Goal: Task Accomplishment & Management: Manage account settings

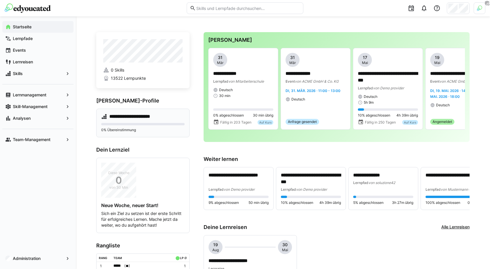
scroll to position [0, 0]
click at [52, 115] on div "Analysen" at bounding box center [37, 118] width 71 height 12
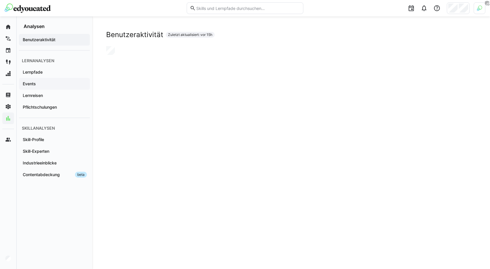
click at [59, 83] on span "Events" at bounding box center [54, 84] width 65 height 6
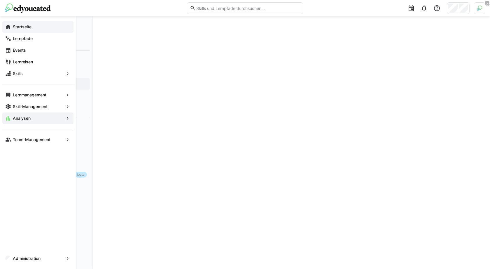
click at [24, 31] on div "Startseite" at bounding box center [37, 27] width 71 height 12
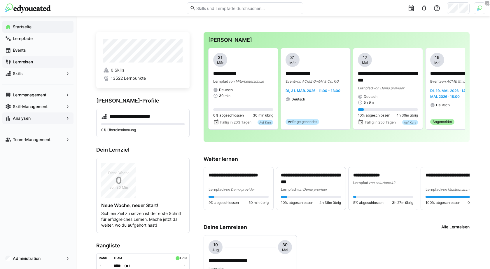
click at [53, 63] on span "Lernreisen" at bounding box center [41, 62] width 59 height 6
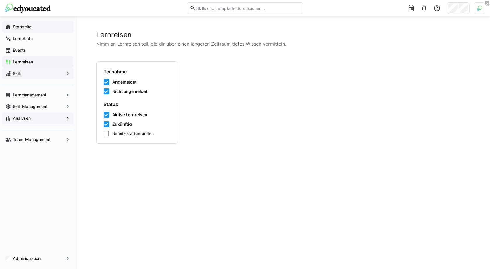
click at [53, 73] on span "Skills" at bounding box center [38, 74] width 52 height 6
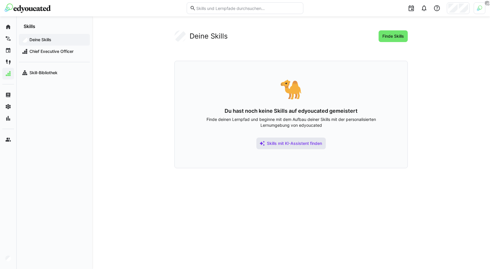
click at [308, 142] on span "Skills mit KI-Assistent finden" at bounding box center [294, 143] width 57 height 6
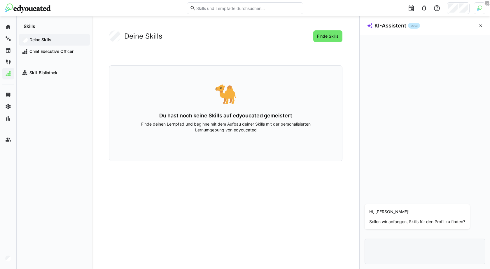
click at [484, 9] on div at bounding box center [480, 8] width 12 height 12
click at [419, 68] on span "Aktivieren" at bounding box center [415, 68] width 18 height 5
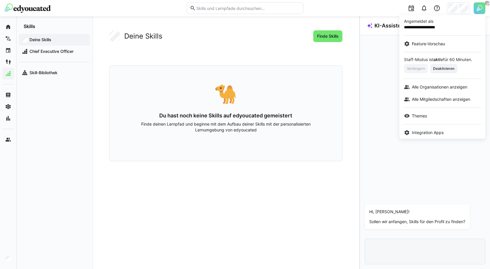
click at [456, 7] on div at bounding box center [245, 134] width 490 height 269
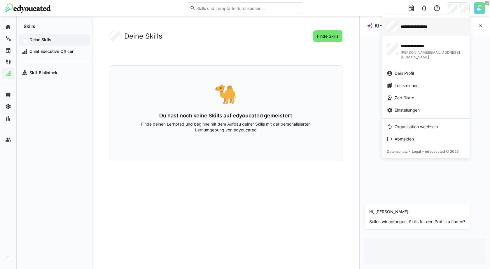
click at [419, 25] on span "**********" at bounding box center [422, 27] width 43 height 6
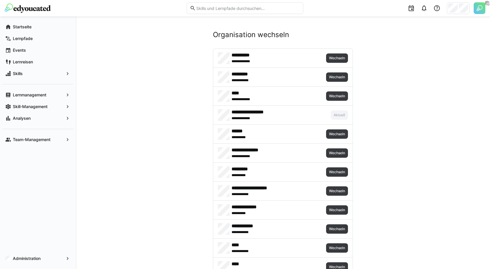
scroll to position [354, 0]
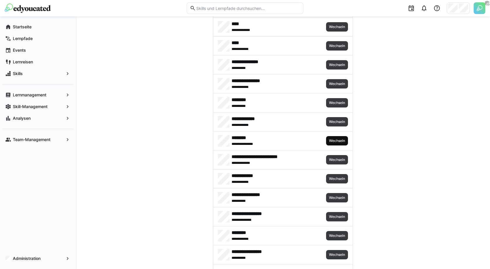
click at [336, 138] on span "Wechseln" at bounding box center [336, 140] width 17 height 5
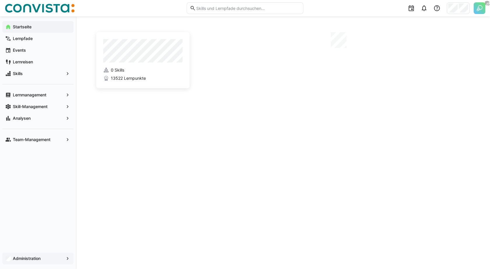
click at [46, 261] on div "Administration" at bounding box center [37, 258] width 71 height 12
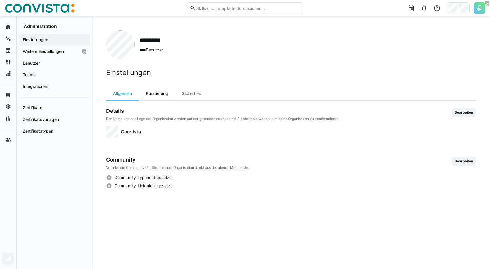
click at [155, 96] on div "Kuratierung" at bounding box center [157, 93] width 36 height 14
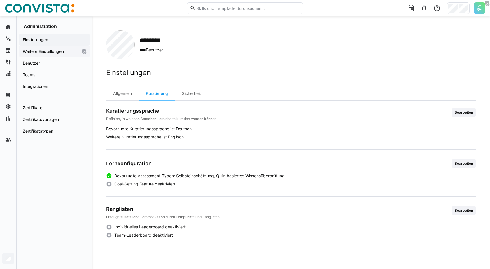
click at [0, 0] on app-navigation-label "Weitere Einstellungen" at bounding box center [0, 0] width 0 height 0
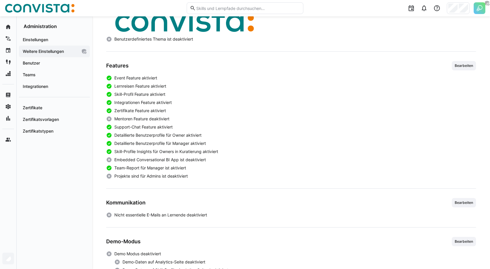
scroll to position [187, 0]
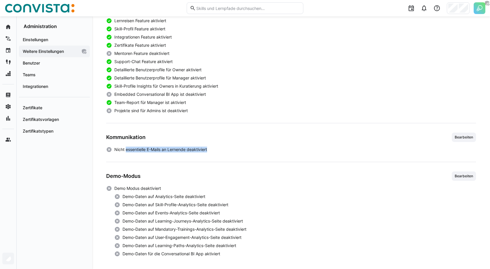
drag, startPoint x: 126, startPoint y: 147, endPoint x: 217, endPoint y: 148, distance: 91.0
click at [217, 148] on app-boolean-value "Nicht essentielle E-Mails an Lernende deaktiviert" at bounding box center [291, 149] width 370 height 6
click at [469, 137] on span "Bearbeiten" at bounding box center [464, 137] width 20 height 5
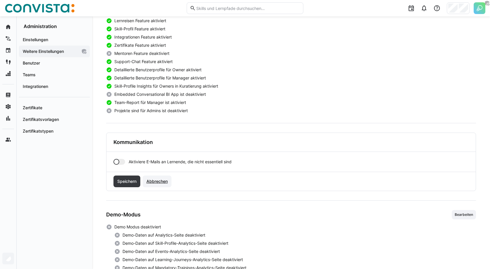
click at [166, 181] on span "Abbrechen" at bounding box center [157, 181] width 23 height 6
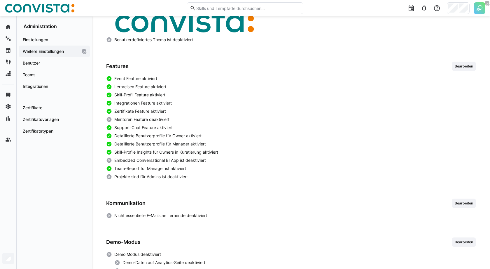
scroll to position [0, 0]
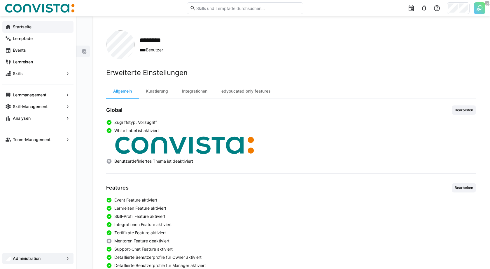
click at [8, 28] on eds-icon at bounding box center [8, 27] width 6 height 6
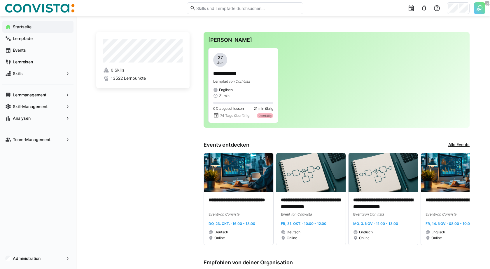
click at [458, 9] on div at bounding box center [458, 8] width 23 height 12
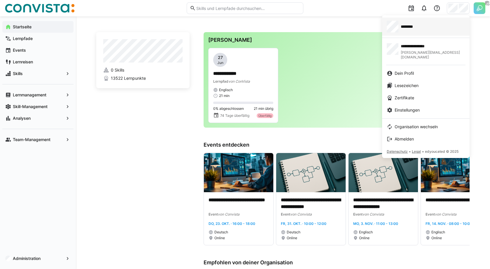
click at [417, 28] on span "********" at bounding box center [409, 27] width 17 height 6
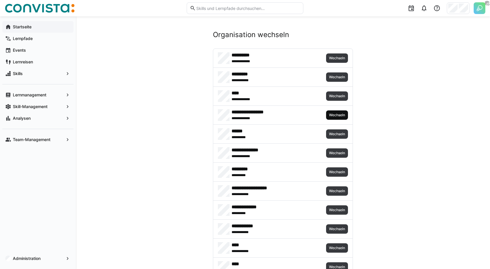
click at [335, 113] on span "Wechseln" at bounding box center [336, 115] width 17 height 5
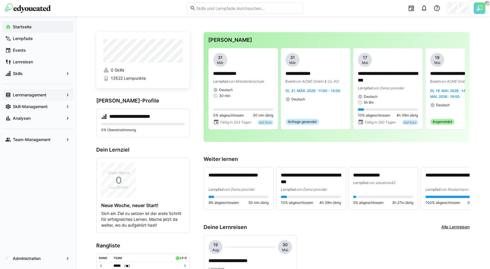
click at [40, 92] on span "Lernmanagement" at bounding box center [38, 95] width 52 height 6
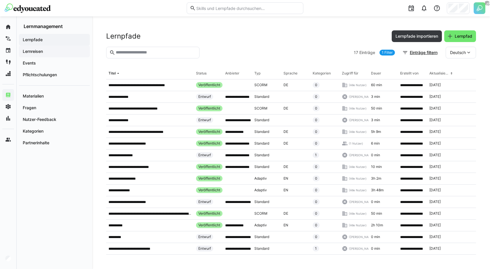
click at [53, 52] on span "Lernreisen" at bounding box center [54, 51] width 65 height 6
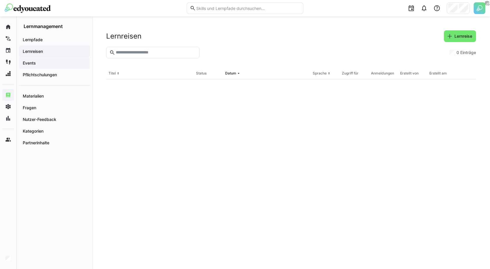
click at [53, 62] on span "Events" at bounding box center [54, 63] width 65 height 6
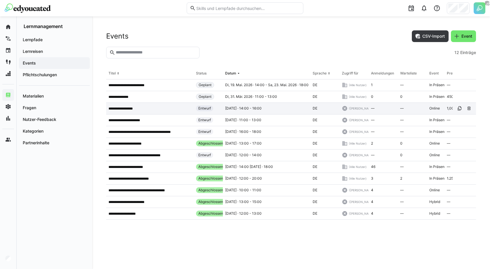
click at [136, 110] on p "**********" at bounding box center [126, 108] width 34 height 5
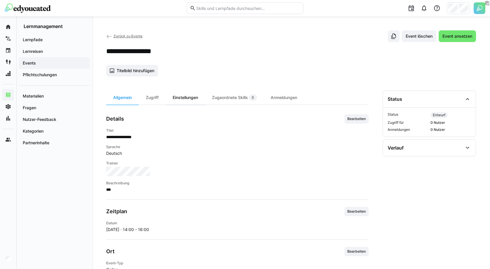
click at [186, 98] on div "Einstellungen" at bounding box center [185, 97] width 39 height 14
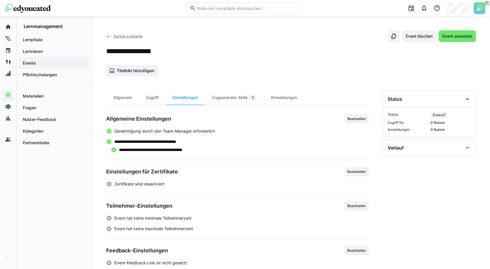
scroll to position [8, 0]
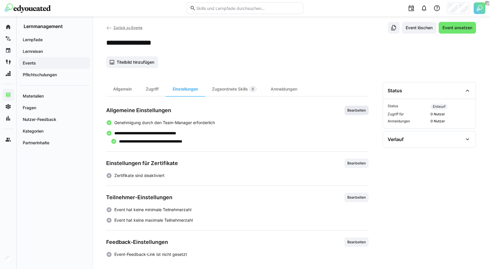
click at [358, 110] on span "Bearbeiten" at bounding box center [357, 110] width 20 height 5
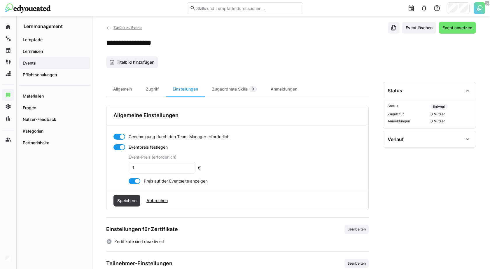
click at [159, 168] on input "1" at bounding box center [162, 167] width 60 height 5
type input "0"
click at [124, 198] on div "Speichern Abbrechen" at bounding box center [237, 200] width 262 height 19
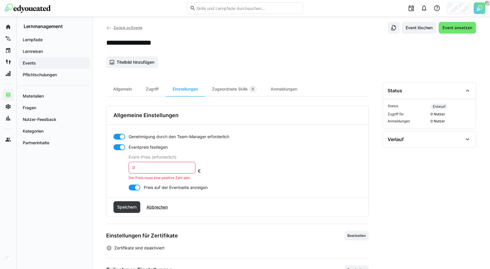
click at [149, 173] on eds-form-field "Event-Preis (erforderlich) 0 Der Preis muss eine positive Zahl sein" at bounding box center [162, 167] width 67 height 25
click at [150, 170] on eds-input "0" at bounding box center [162, 168] width 67 height 12
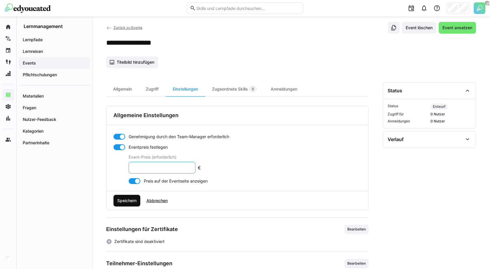
click at [126, 203] on span "Speichern" at bounding box center [126, 201] width 27 height 12
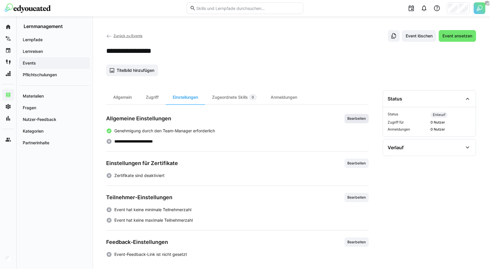
click at [362, 121] on span "Bearbeiten" at bounding box center [356, 118] width 24 height 9
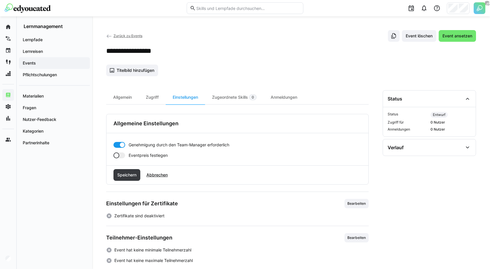
click at [128, 155] on app-toggle "Eventpreis festlegen" at bounding box center [157, 155] width 88 height 6
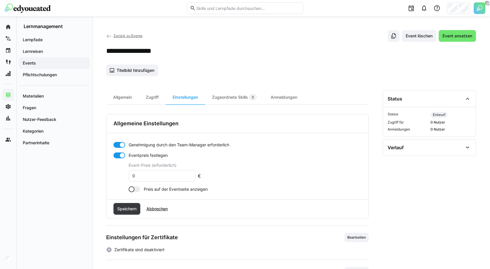
click at [137, 188] on div at bounding box center [135, 189] width 12 height 6
click at [131, 209] on span "Speichern" at bounding box center [126, 209] width 21 height 6
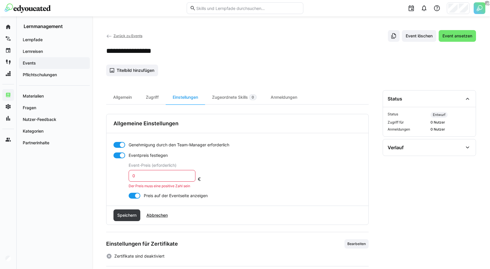
click at [159, 175] on input "0" at bounding box center [162, 175] width 60 height 5
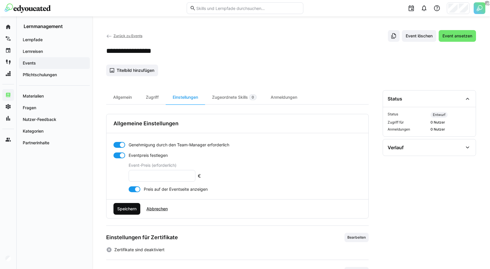
click at [131, 210] on span "Speichern" at bounding box center [126, 209] width 27 height 12
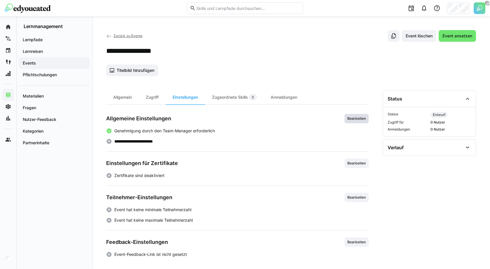
click at [358, 118] on span "Bearbeiten" at bounding box center [357, 118] width 20 height 5
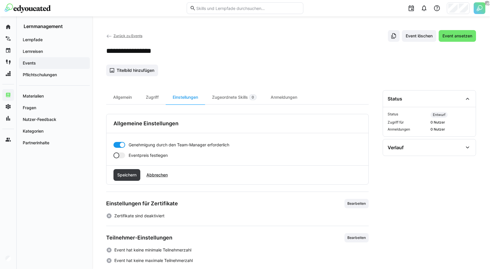
click at [125, 151] on form "Genehmigung durch den Team-Manager erforderlich Eventpreis festlegen" at bounding box center [237, 150] width 248 height 16
click at [124, 153] on div at bounding box center [119, 155] width 12 height 6
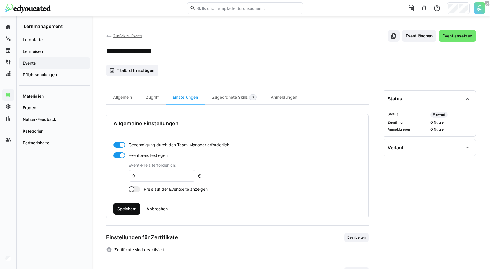
click at [135, 209] on span "Speichern" at bounding box center [126, 209] width 21 height 6
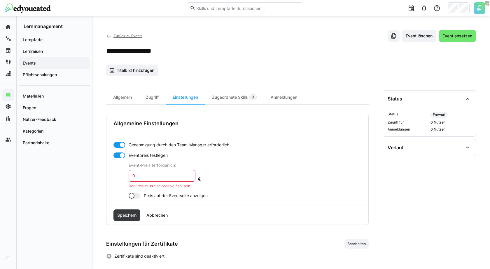
click at [137, 195] on div at bounding box center [135, 196] width 12 height 6
click at [142, 181] on eds-form-field "Event-Preis (erforderlich) 0 Der Preis muss eine positive Zahl sein" at bounding box center [162, 175] width 67 height 25
click at [144, 179] on eds-input "0" at bounding box center [162, 176] width 67 height 12
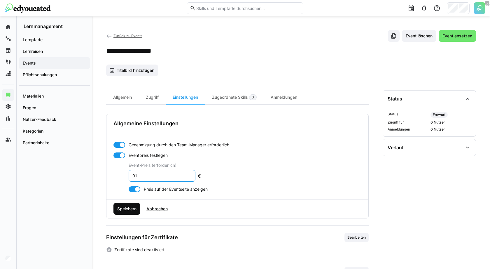
type input "01"
click at [125, 209] on span "Speichern" at bounding box center [126, 209] width 21 height 6
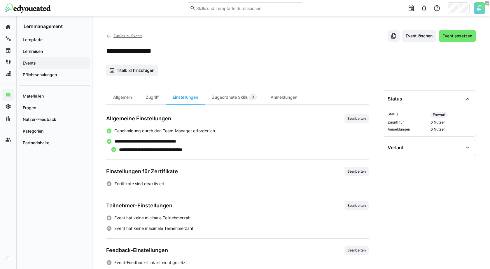
scroll to position [8, 0]
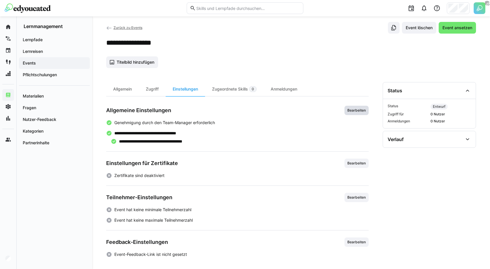
click at [357, 106] on span "Bearbeiten" at bounding box center [356, 110] width 24 height 9
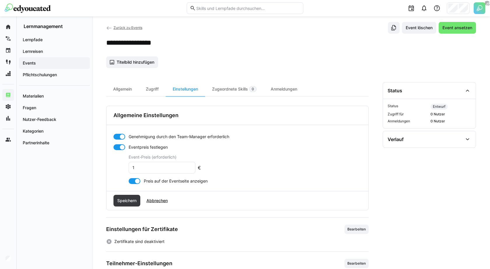
click at [189, 160] on eds-form-field "Event-Preis (erforderlich) 1" at bounding box center [162, 164] width 67 height 19
click at [189, 167] on input "1" at bounding box center [162, 167] width 60 height 5
click at [130, 200] on span "Speichern" at bounding box center [126, 200] width 21 height 6
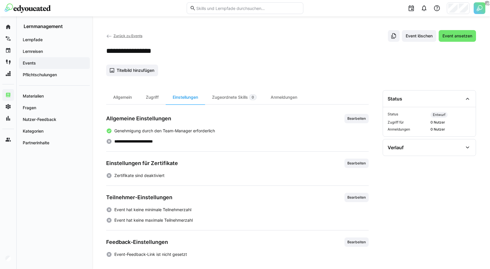
scroll to position [0, 0]
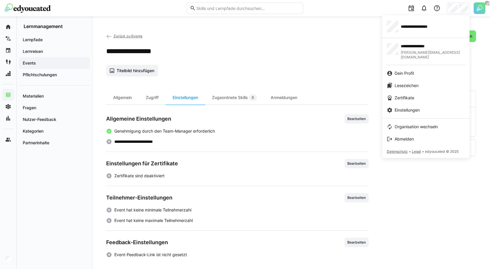
click at [478, 11] on div at bounding box center [245, 134] width 490 height 269
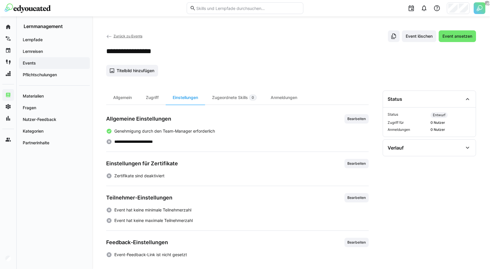
click at [479, 9] on img at bounding box center [480, 8] width 12 height 12
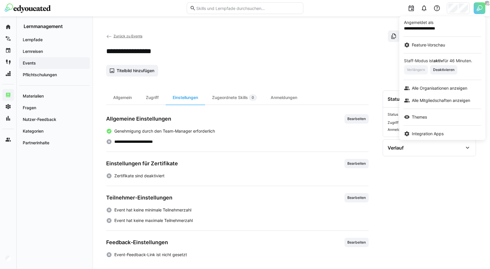
click at [440, 13] on div at bounding box center [245, 134] width 490 height 269
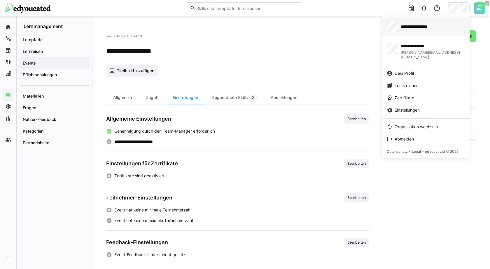
click at [415, 24] on span "**********" at bounding box center [422, 27] width 43 height 6
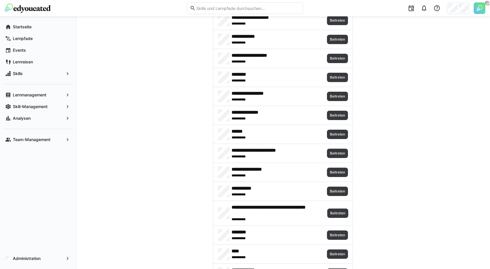
scroll to position [354, 0]
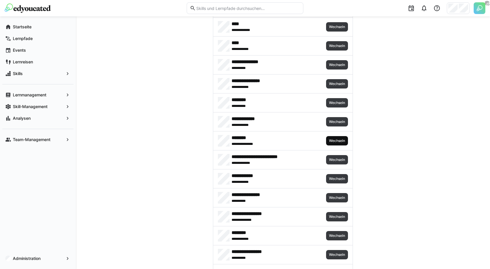
click at [332, 138] on span "Wechseln" at bounding box center [336, 140] width 17 height 5
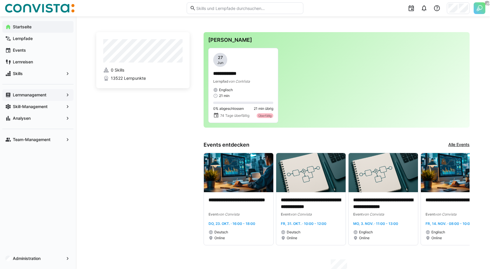
click at [52, 96] on span "Lernmanagement" at bounding box center [38, 95] width 52 height 6
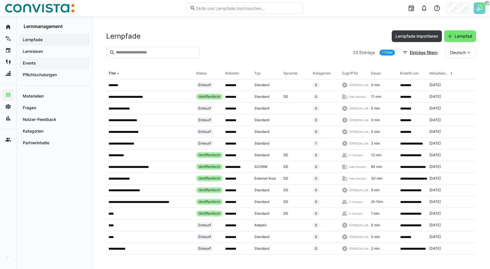
click at [56, 63] on span "Events" at bounding box center [54, 63] width 65 height 6
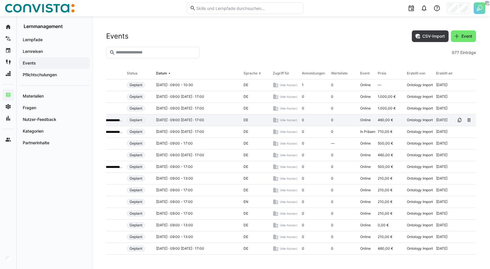
scroll to position [0, 82]
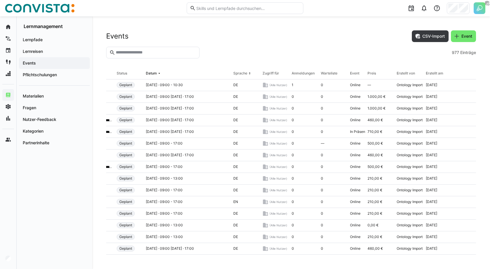
click at [370, 74] on div "Preis" at bounding box center [372, 73] width 8 height 5
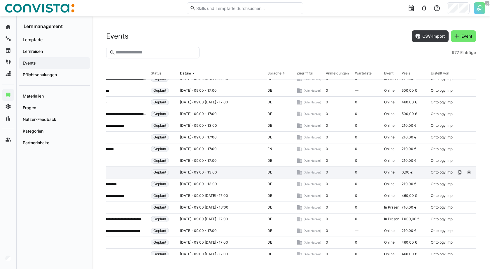
scroll to position [53, 0]
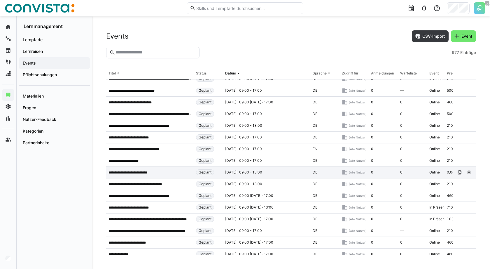
click at [137, 172] on p "**********" at bounding box center [133, 172] width 48 height 5
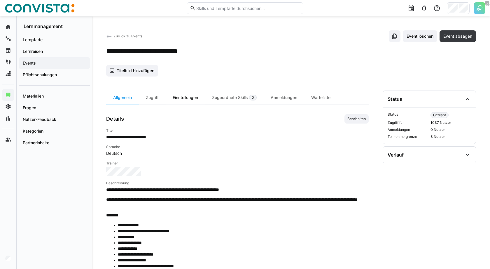
click at [186, 99] on div "Einstellungen" at bounding box center [185, 97] width 39 height 14
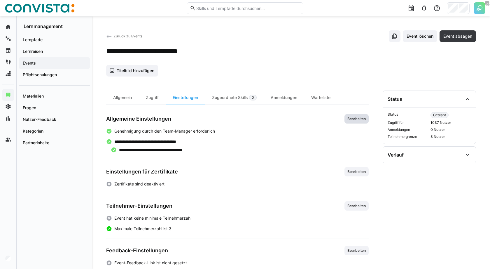
click at [361, 118] on span "Bearbeiten" at bounding box center [357, 118] width 20 height 5
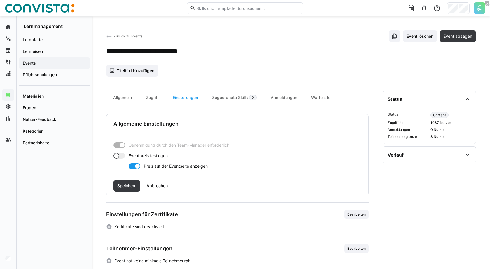
click at [116, 153] on div at bounding box center [116, 156] width 6 height 6
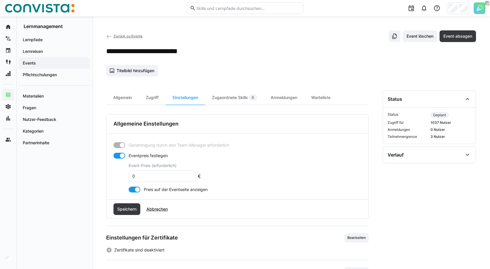
click at [118, 154] on div at bounding box center [119, 156] width 12 height 6
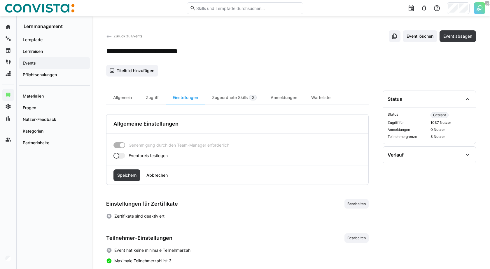
click at [118, 154] on div at bounding box center [116, 156] width 6 height 6
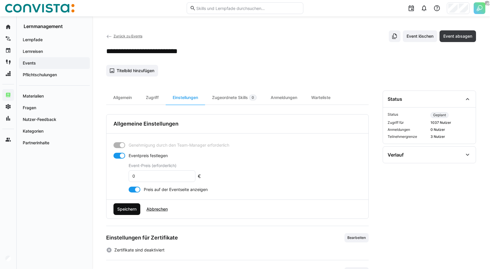
click at [129, 207] on span "Speichern" at bounding box center [126, 209] width 21 height 6
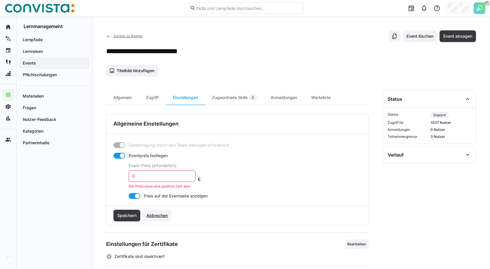
click at [162, 213] on span "Abbrechen" at bounding box center [157, 215] width 23 height 6
